Goal: Transaction & Acquisition: Purchase product/service

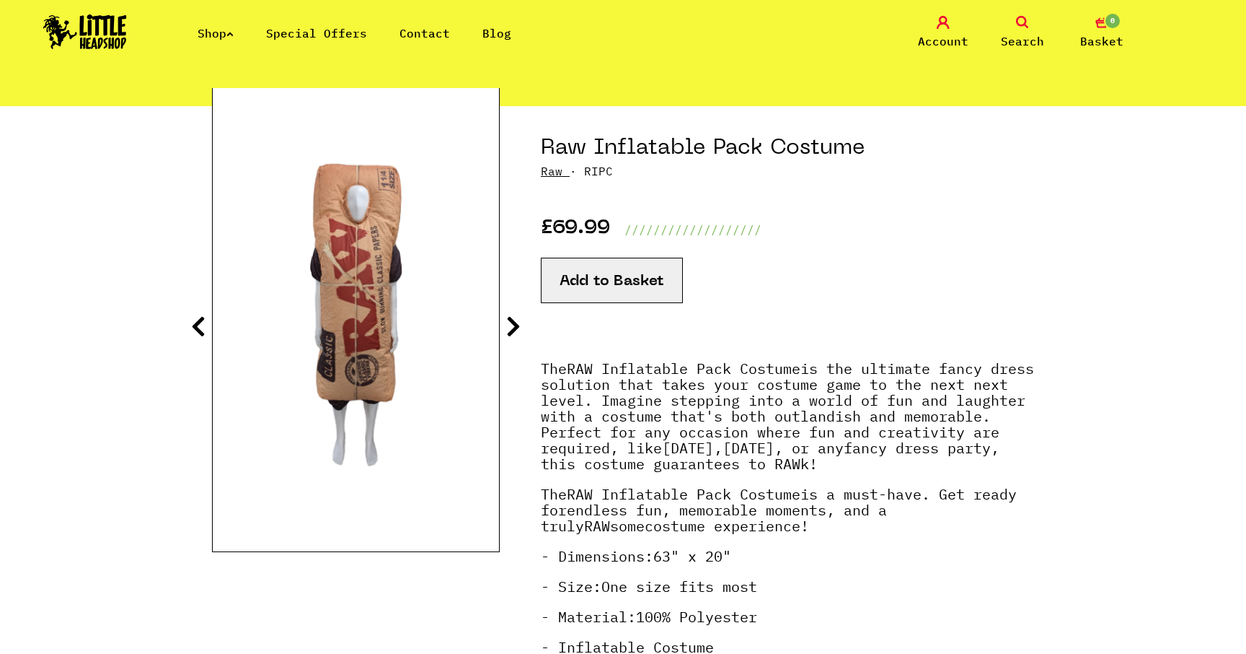
scroll to position [125, 0]
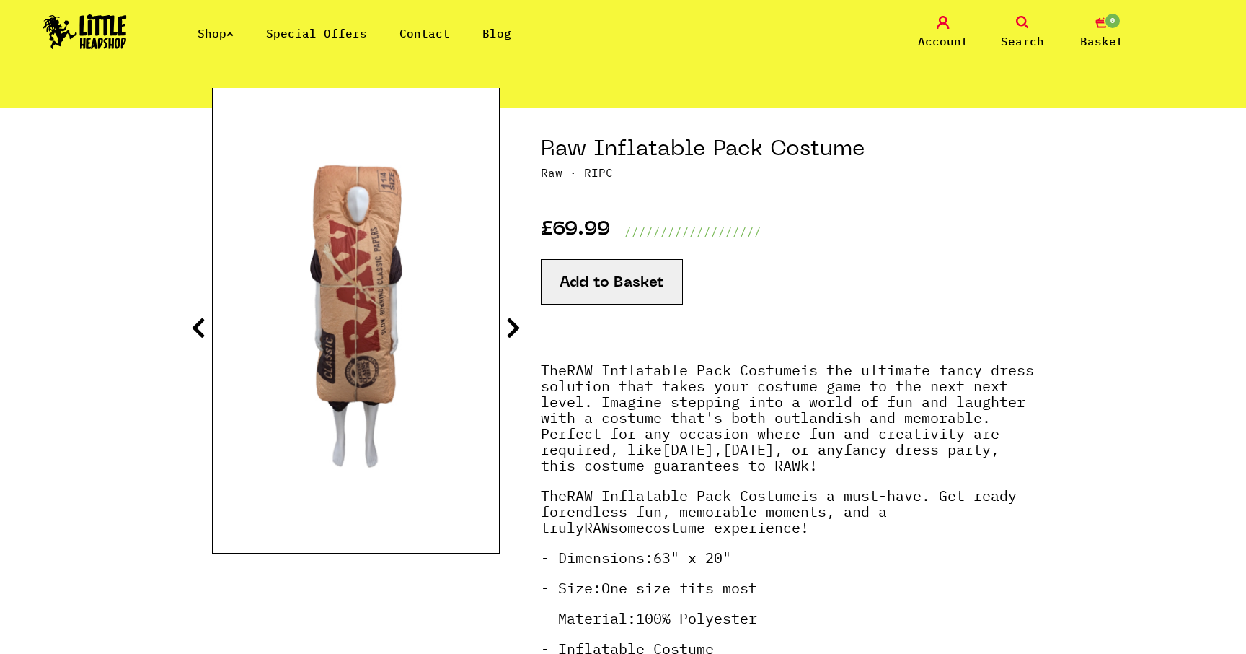
click at [511, 326] on icon at bounding box center [513, 327] width 14 height 23
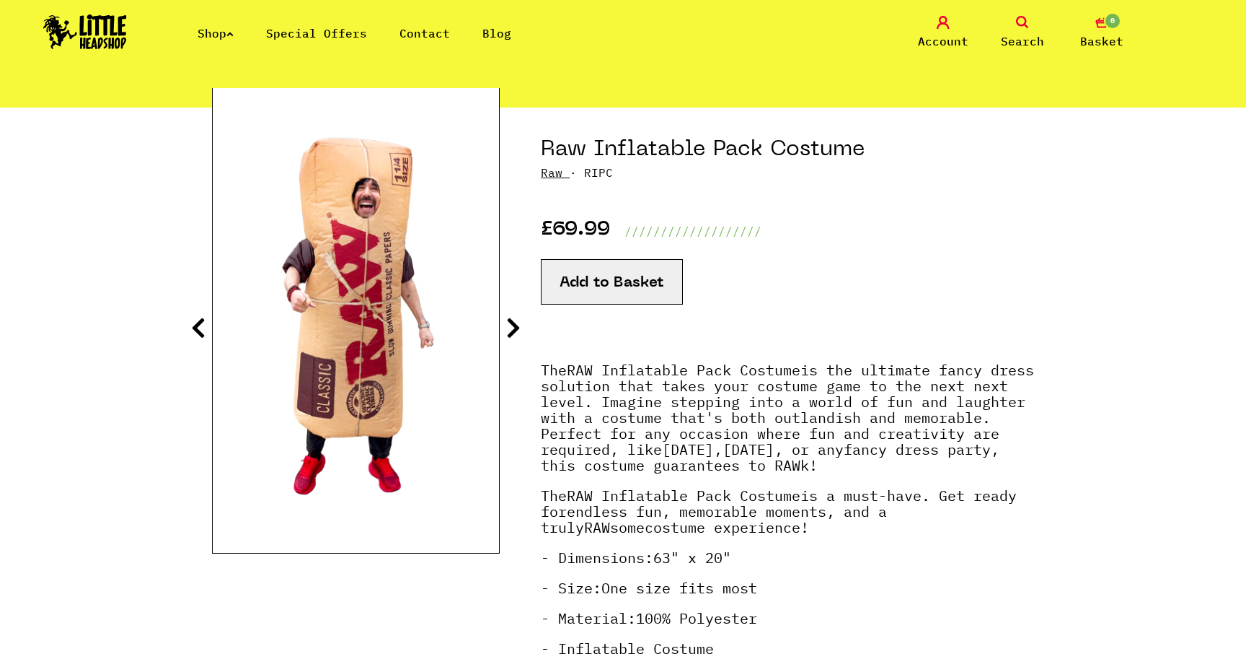
click at [511, 326] on icon at bounding box center [513, 327] width 14 height 23
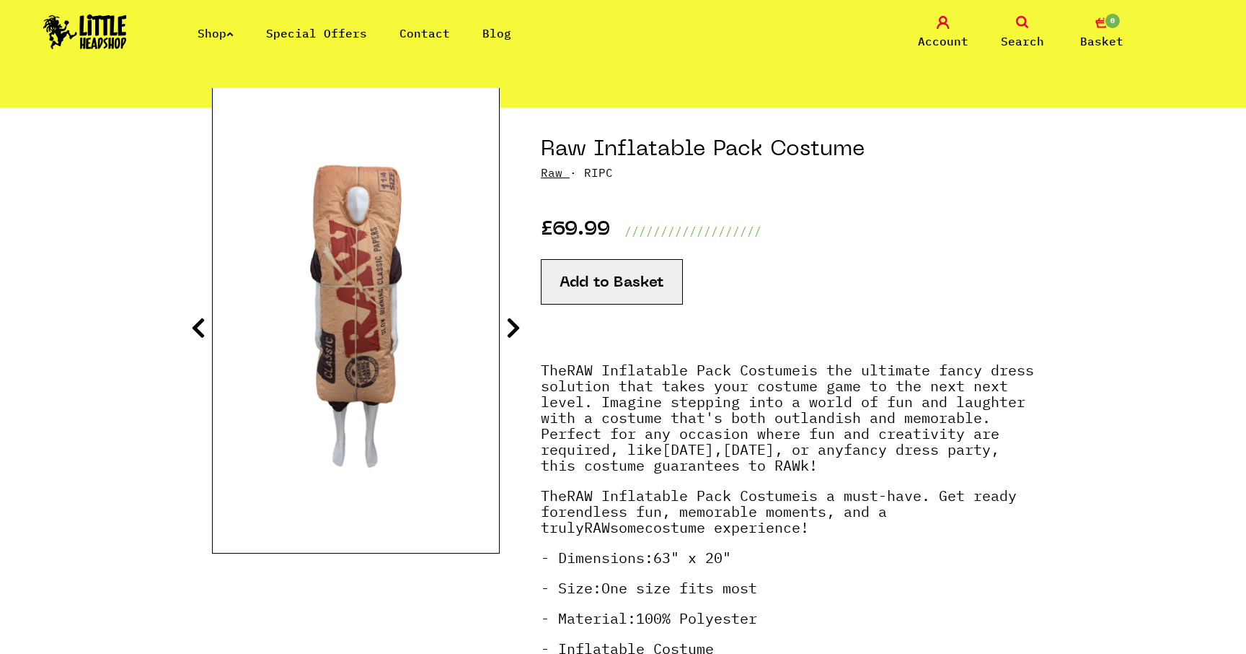
click at [199, 320] on icon at bounding box center [198, 327] width 14 height 23
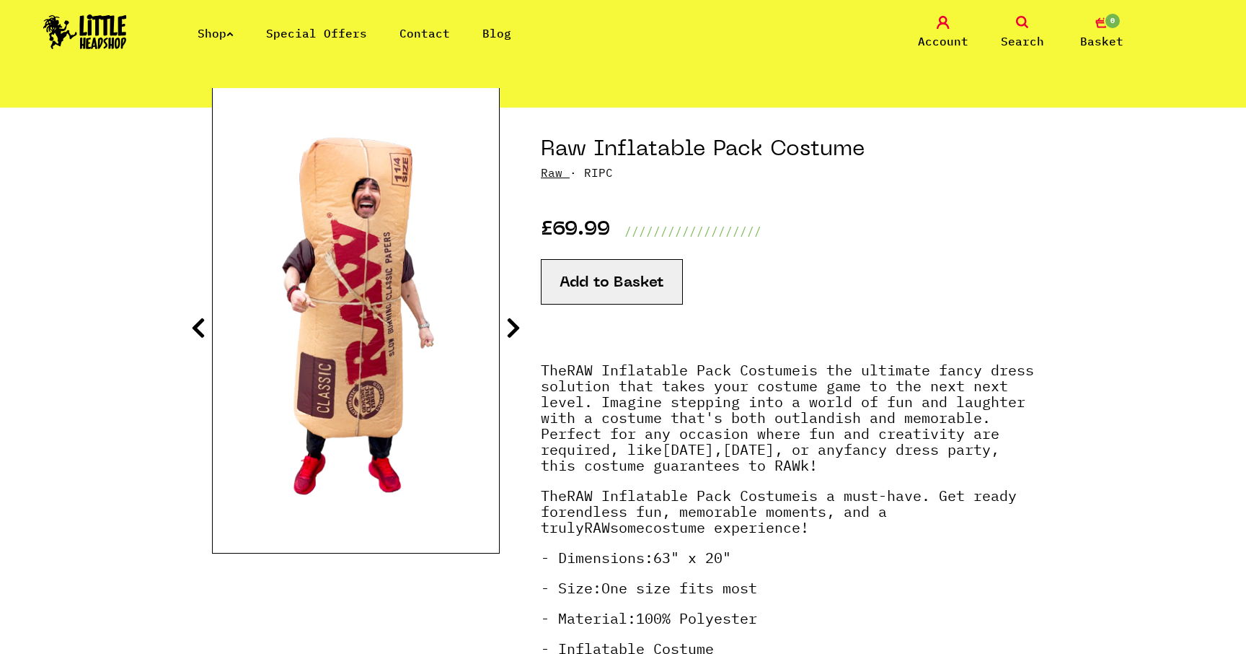
click at [515, 327] on icon at bounding box center [513, 327] width 14 height 23
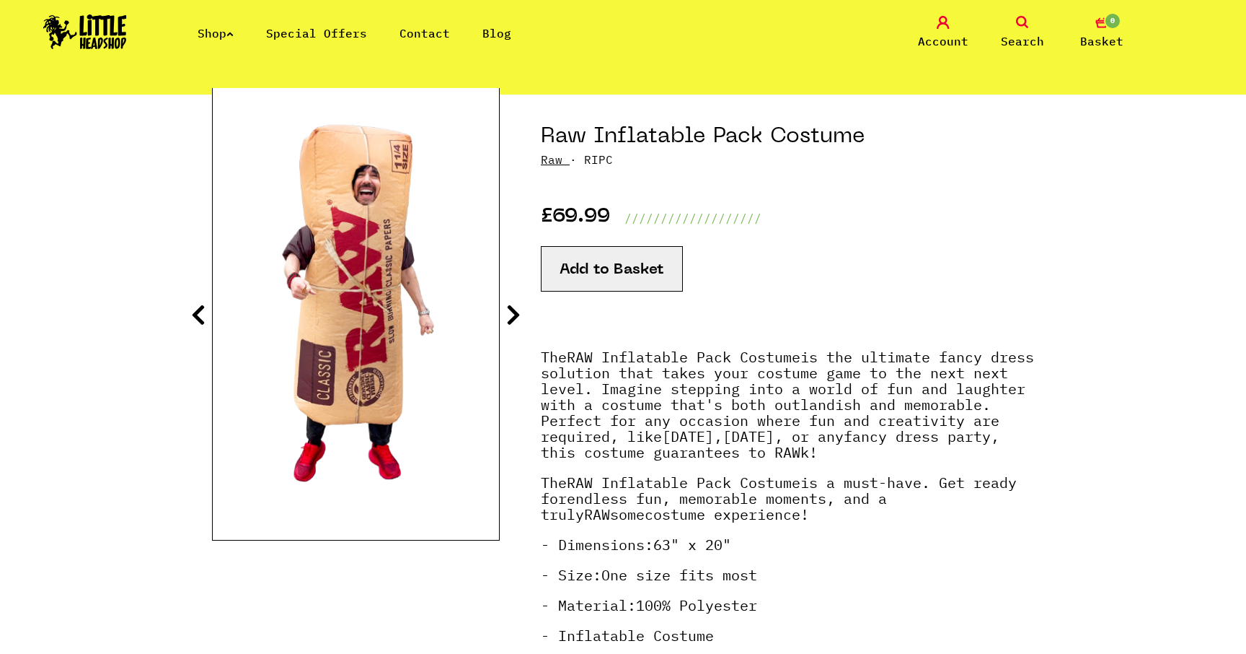
scroll to position [0, 0]
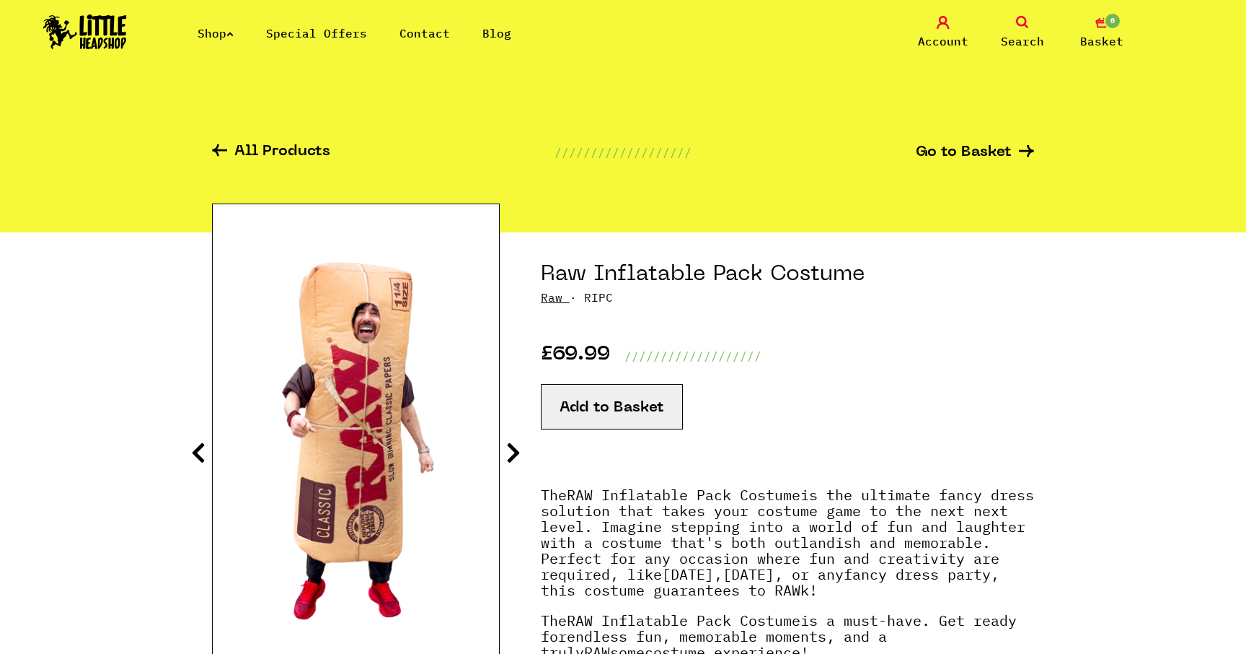
click at [234, 32] on icon at bounding box center [229, 34] width 7 height 6
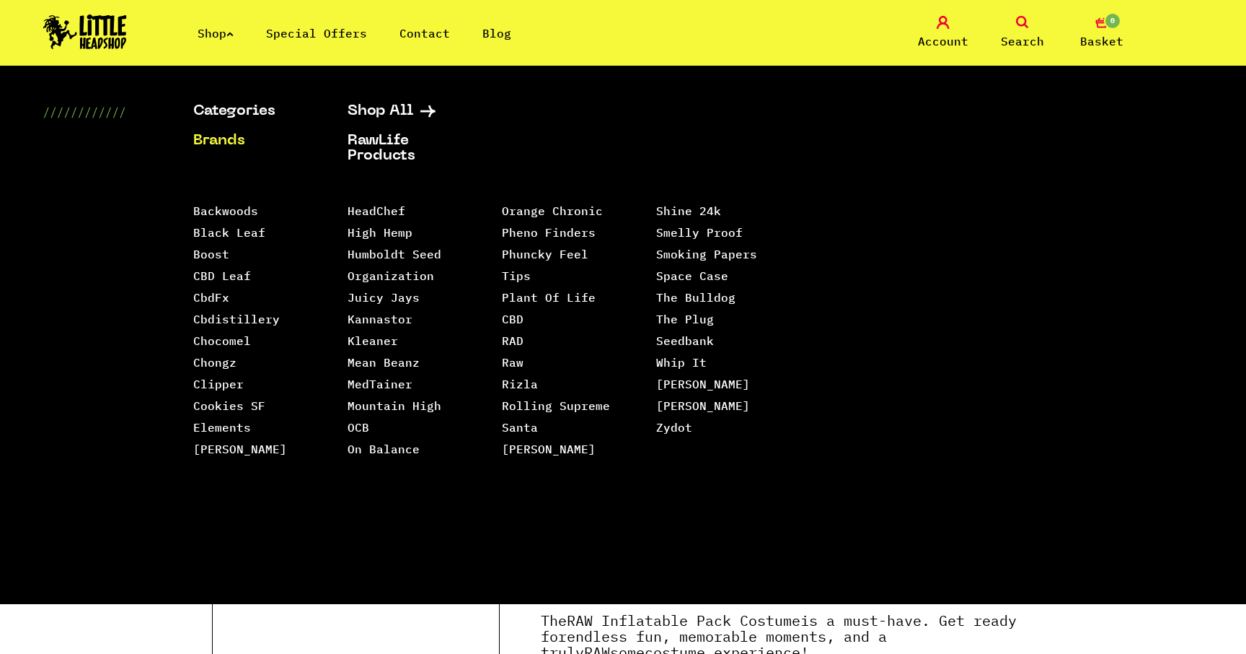
click at [230, 141] on link "Brands" at bounding box center [252, 140] width 118 height 15
click at [218, 218] on link "Backwoods" at bounding box center [225, 210] width 65 height 14
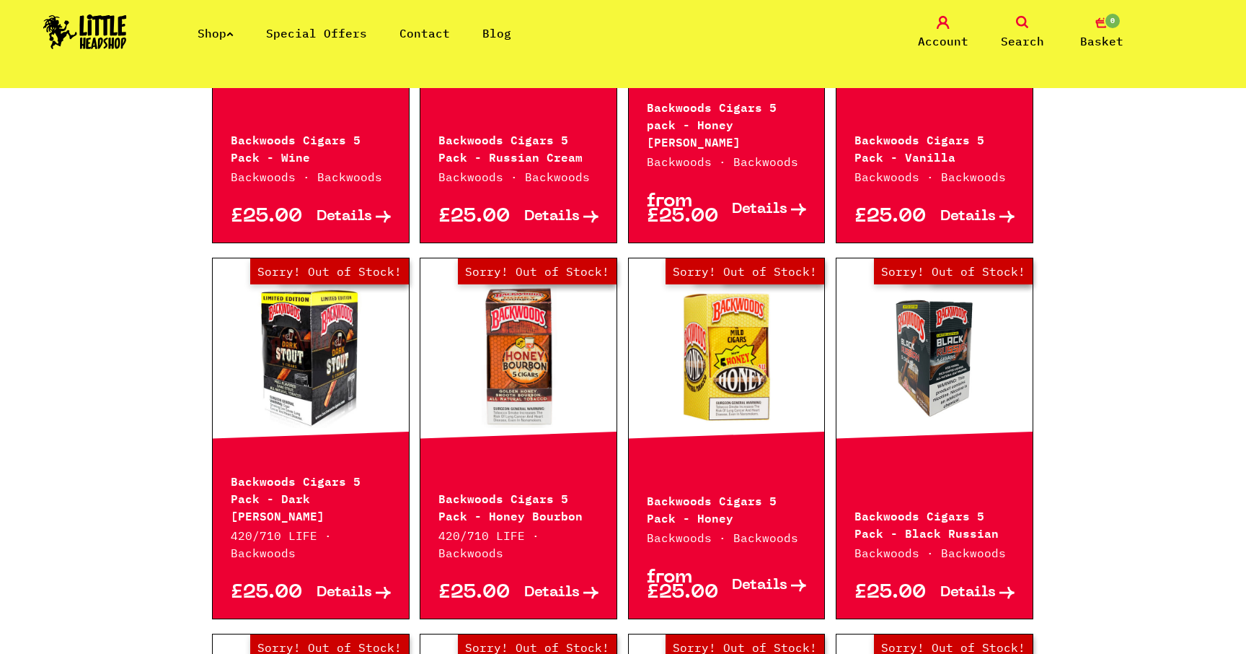
scroll to position [784, 0]
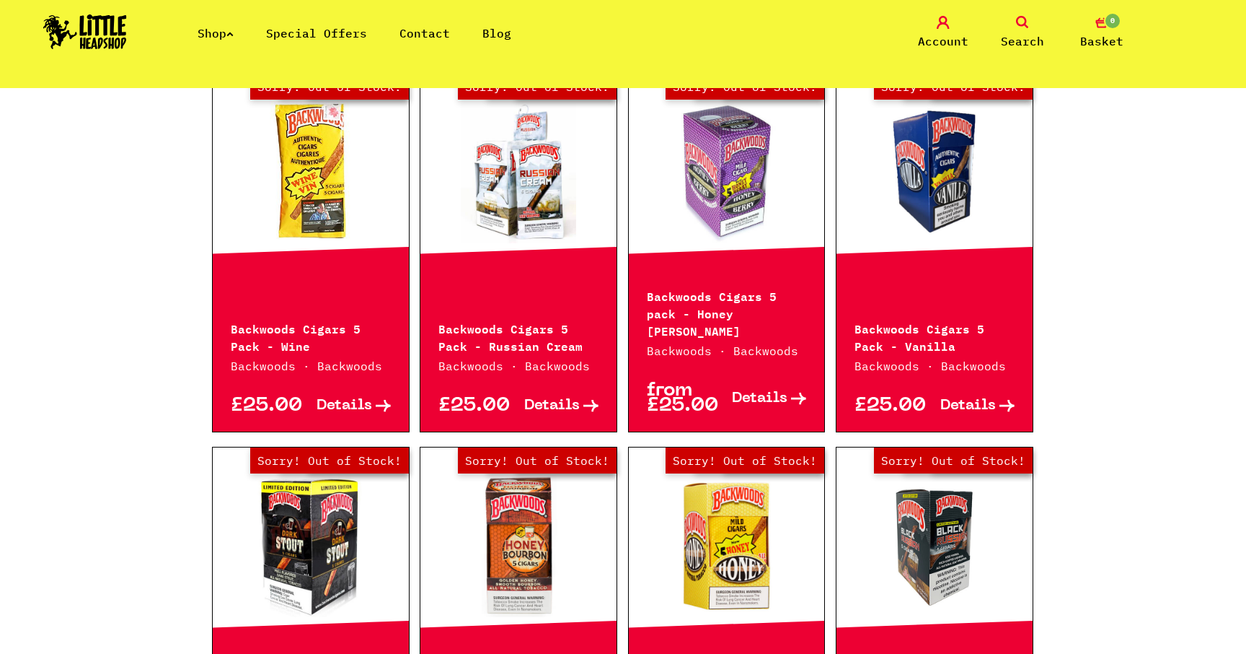
click at [265, 319] on p "Backwoods Cigars 5 Pack - Wine" at bounding box center [311, 336] width 160 height 35
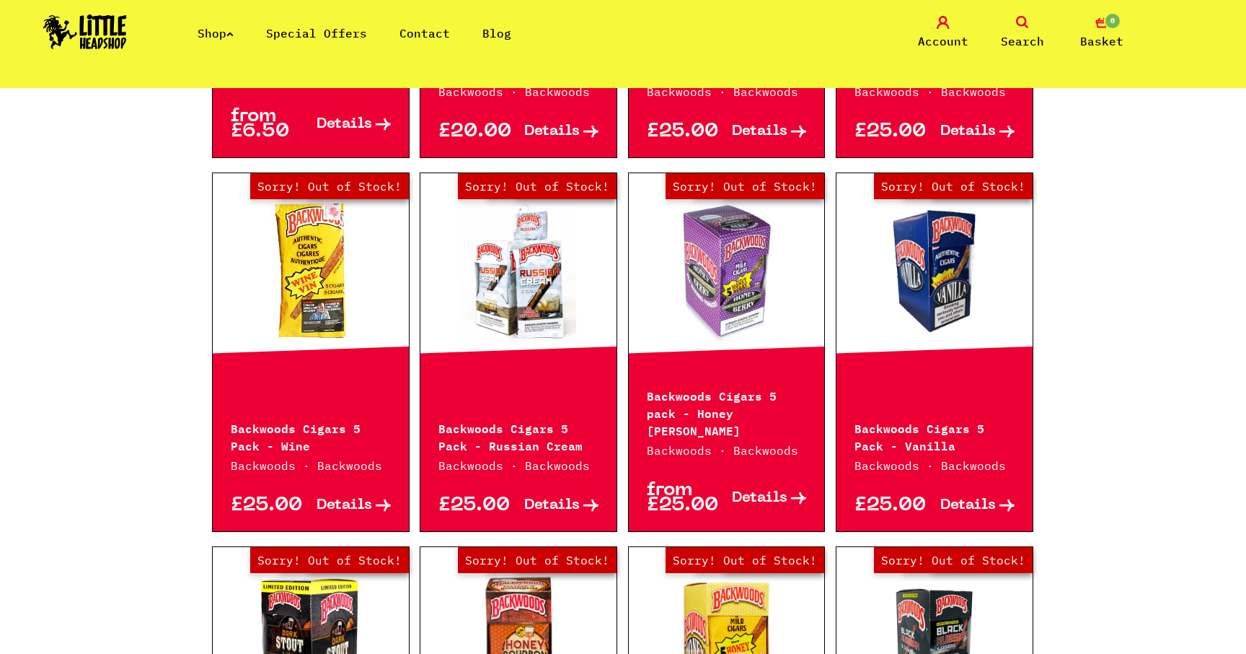
scroll to position [684, 0]
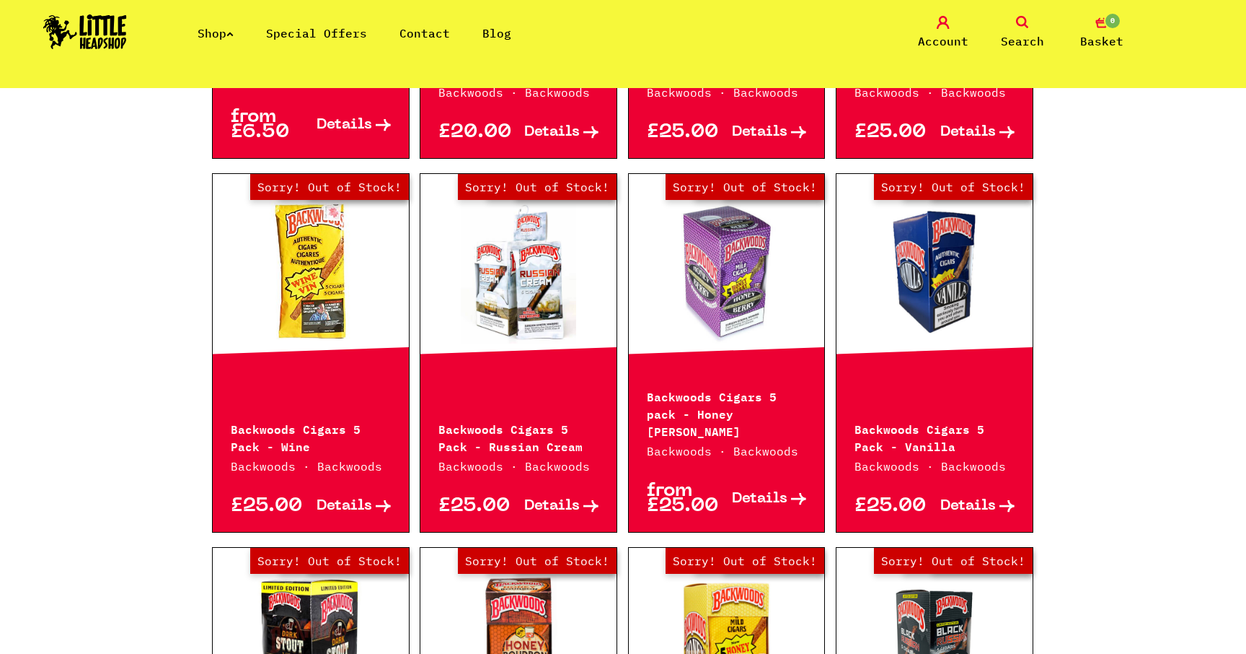
click at [352, 498] on span "Details" at bounding box center [345, 505] width 56 height 15
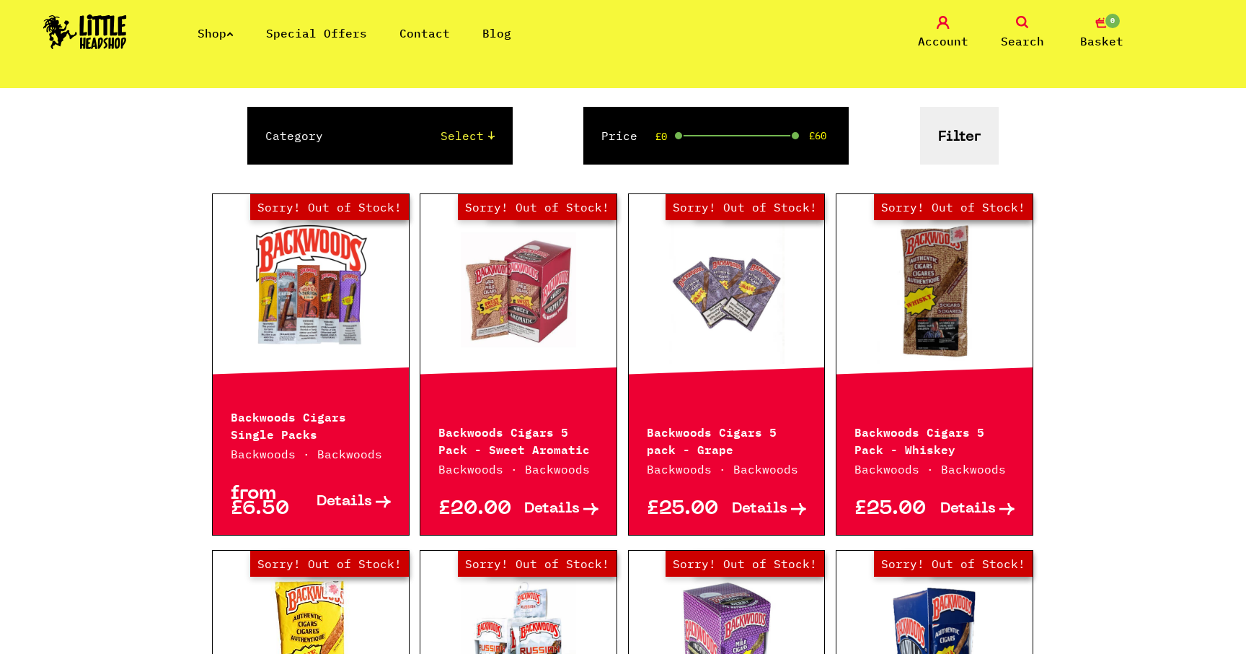
scroll to position [296, 0]
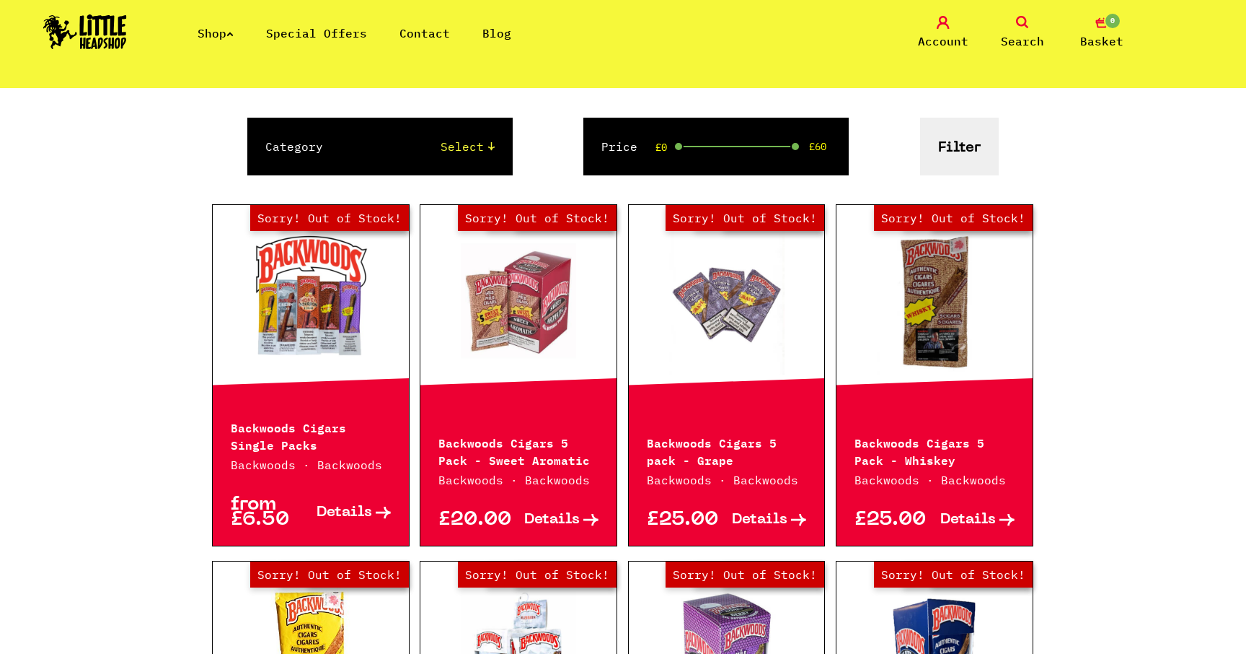
click at [271, 439] on p "Backwoods Cigars Single Packs" at bounding box center [311, 435] width 160 height 35
click at [355, 511] on span "Details" at bounding box center [345, 512] width 56 height 15
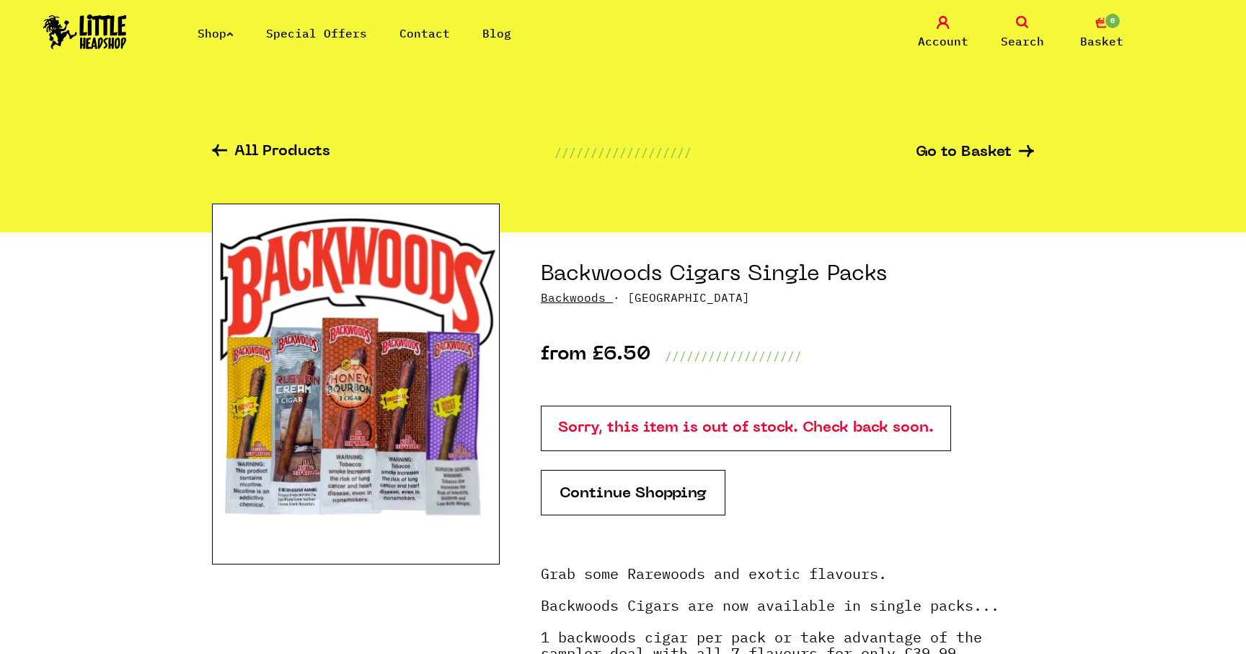
click at [234, 145] on div at bounding box center [223, 152] width 22 height 17
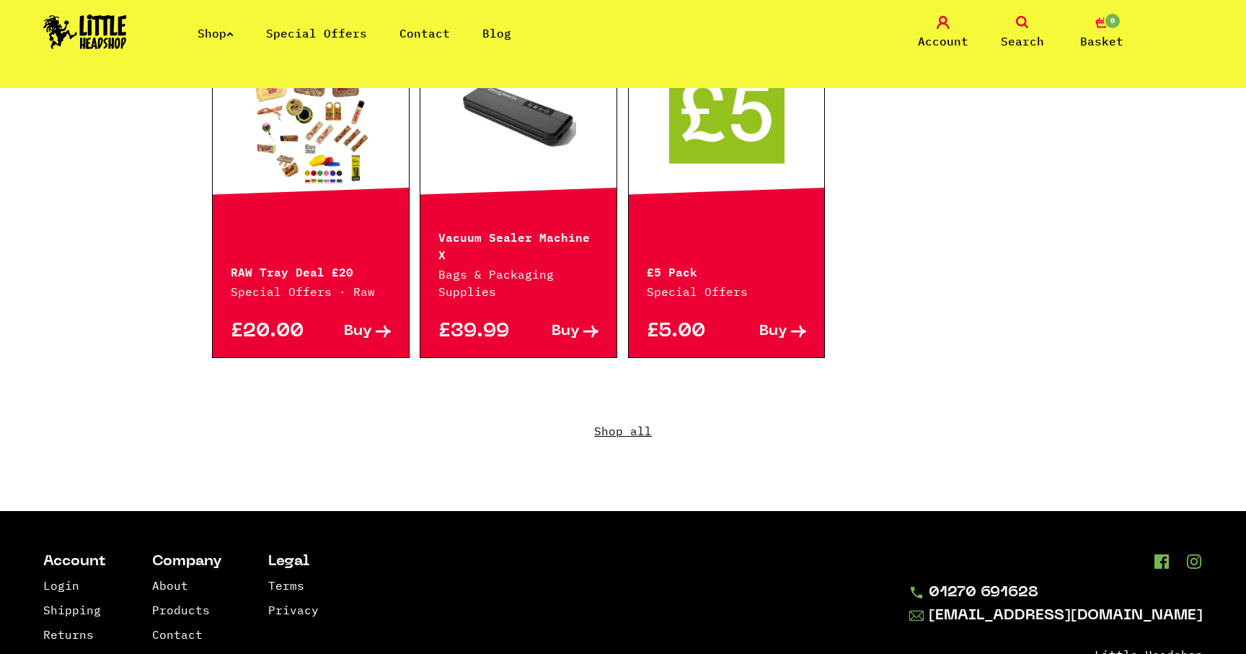
scroll to position [1034, 0]
